Goal: Information Seeking & Learning: Learn about a topic

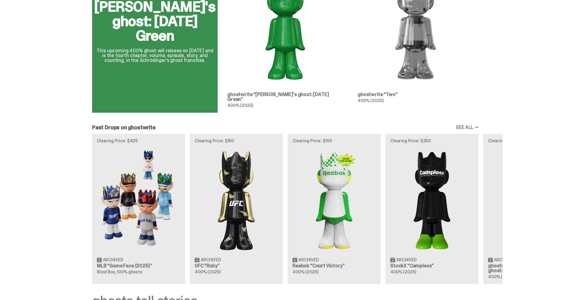
scroll to position [422, 0]
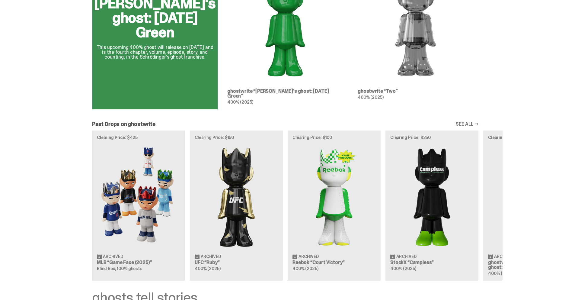
click at [159, 166] on div "Clearing Price: $425 Archived MLB “Game Face (2025)” Blind Box, 100% ghosts Cle…" at bounding box center [285, 205] width 434 height 150
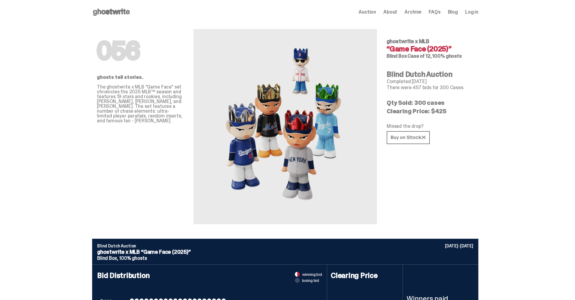
click at [368, 14] on span "Auction" at bounding box center [366, 12] width 17 height 5
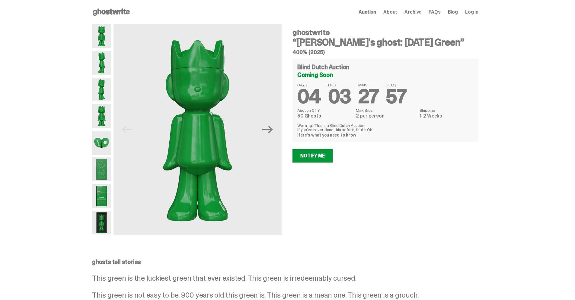
click at [109, 144] on img at bounding box center [101, 143] width 19 height 24
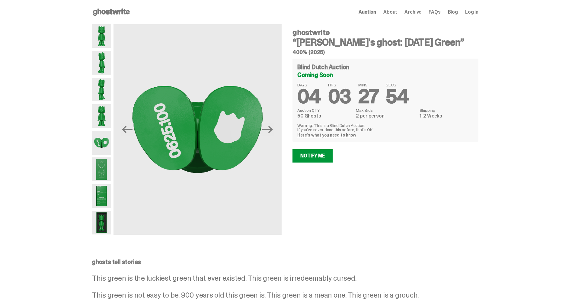
click at [100, 190] on img at bounding box center [101, 196] width 19 height 24
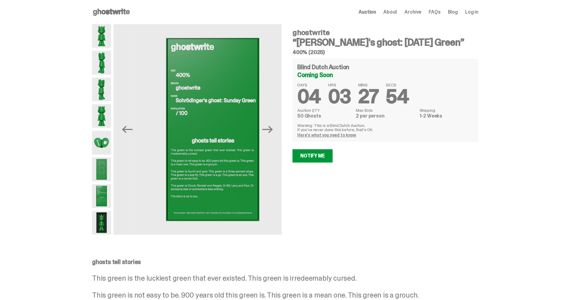
click at [110, 174] on img at bounding box center [101, 169] width 19 height 24
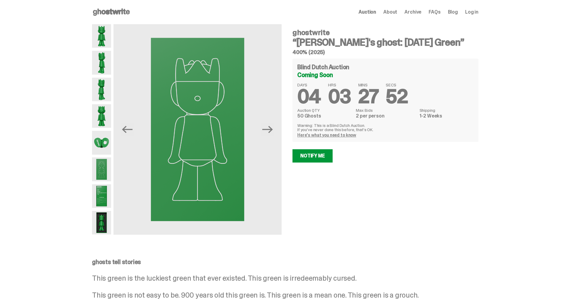
click at [394, 12] on span "About" at bounding box center [390, 12] width 14 height 5
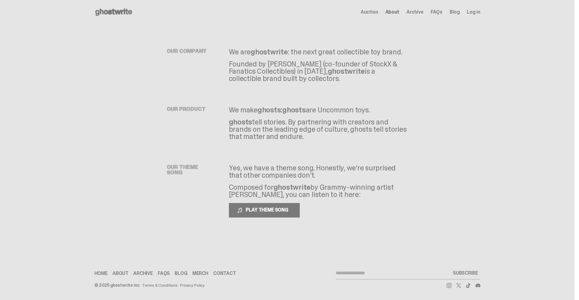
click at [420, 12] on span "Archive" at bounding box center [415, 12] width 17 height 5
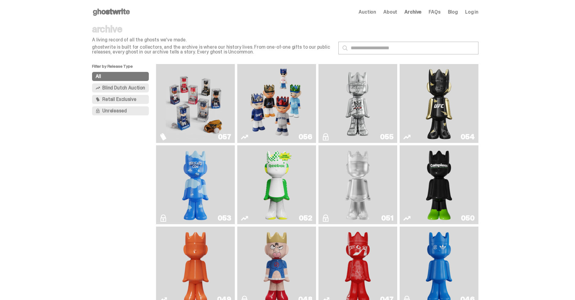
click at [262, 103] on img "Game Face (2025)" at bounding box center [276, 103] width 59 height 74
click at [223, 95] on img "Game Face (2025)" at bounding box center [195, 103] width 59 height 74
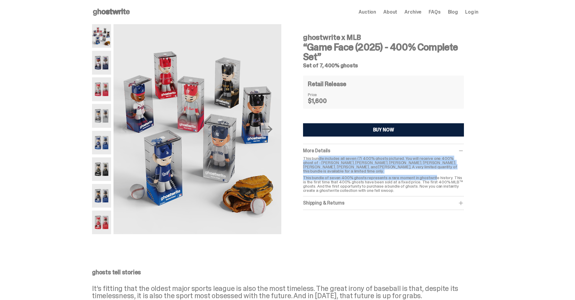
drag, startPoint x: 321, startPoint y: 156, endPoint x: 437, endPoint y: 172, distance: 117.6
click at [437, 172] on div "This bundle includes all seven (7) 400% ghosts pictured. You will receive one 4…" at bounding box center [383, 174] width 161 height 36
click at [269, 133] on icon "Next" at bounding box center [267, 129] width 11 height 11
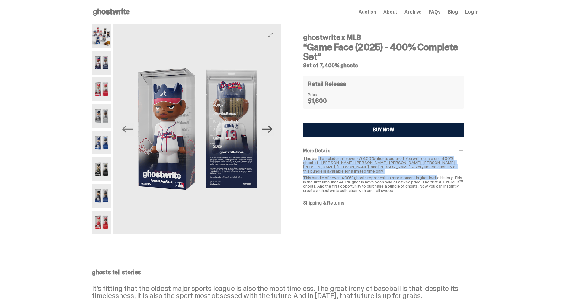
click at [269, 133] on icon "Next" at bounding box center [267, 129] width 11 height 11
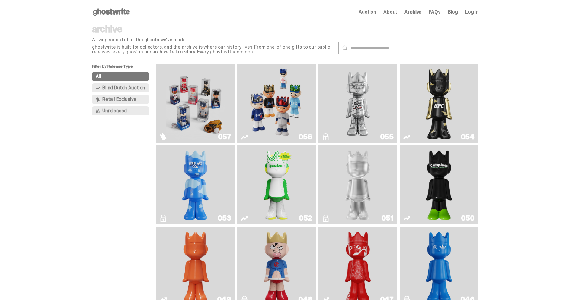
click at [291, 91] on img "Game Face (2025)" at bounding box center [276, 103] width 59 height 74
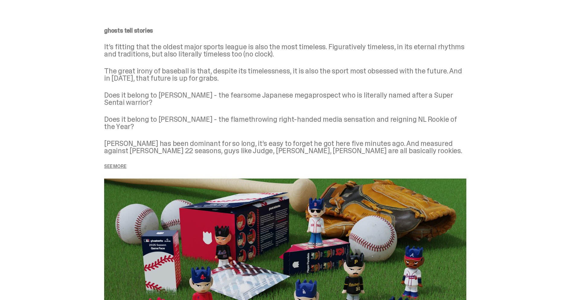
scroll to position [724, 0]
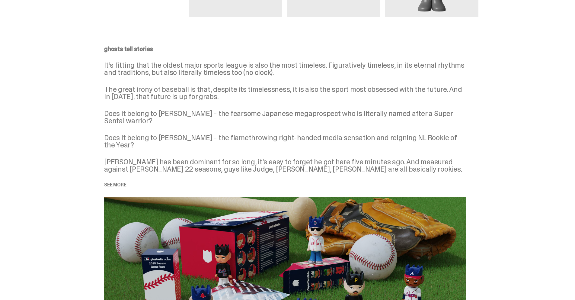
click at [126, 182] on p "See more" at bounding box center [285, 184] width 362 height 5
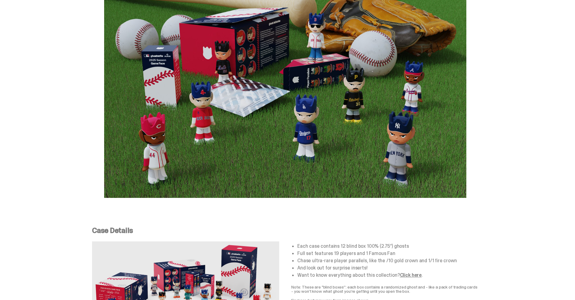
scroll to position [1026, 0]
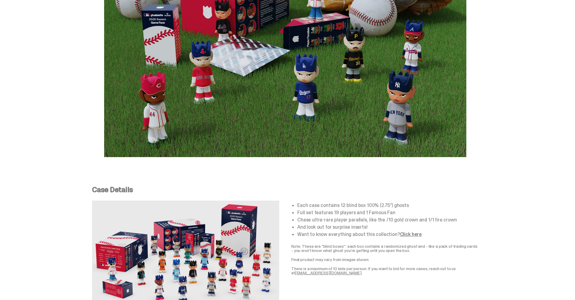
click at [403, 231] on link "Click here" at bounding box center [411, 234] width 22 height 6
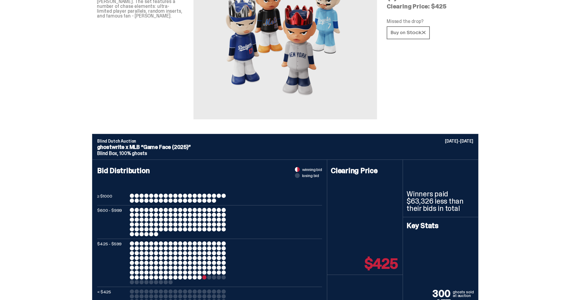
scroll to position [0, 0]
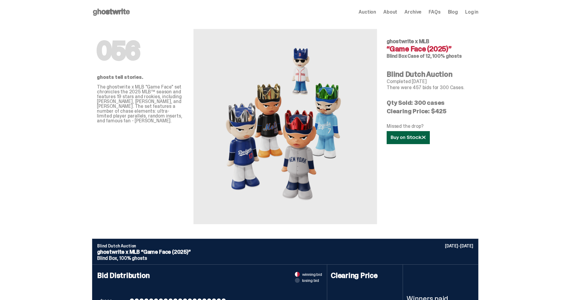
click at [417, 136] on icon at bounding box center [408, 137] width 35 height 5
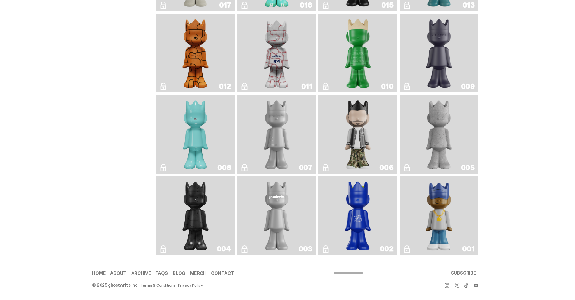
scroll to position [951, 0]
drag, startPoint x: 338, startPoint y: 47, endPoint x: 336, endPoint y: 49, distance: 3.4
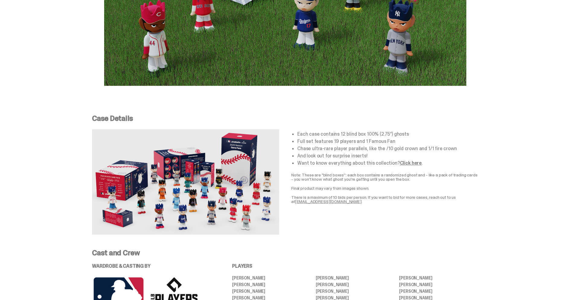
scroll to position [1026, 0]
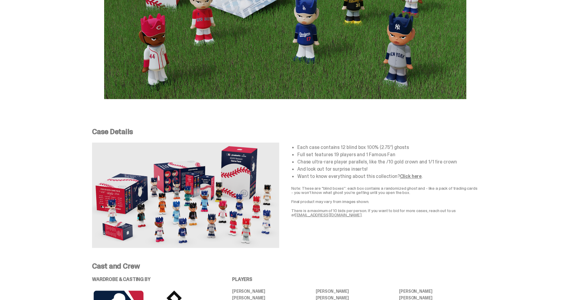
click at [400, 173] on link "Click here" at bounding box center [411, 176] width 22 height 6
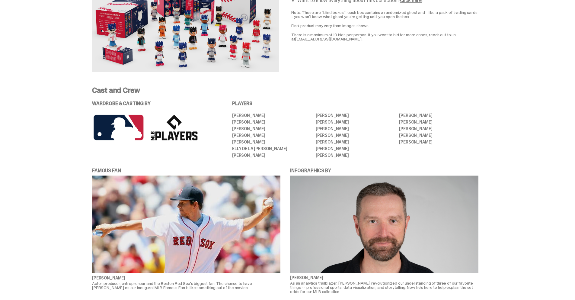
scroll to position [1116, 0]
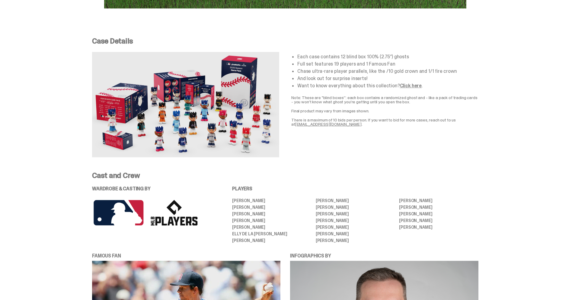
click at [400, 82] on link "Click here" at bounding box center [411, 85] width 22 height 6
